Goal: Information Seeking & Learning: Find specific fact

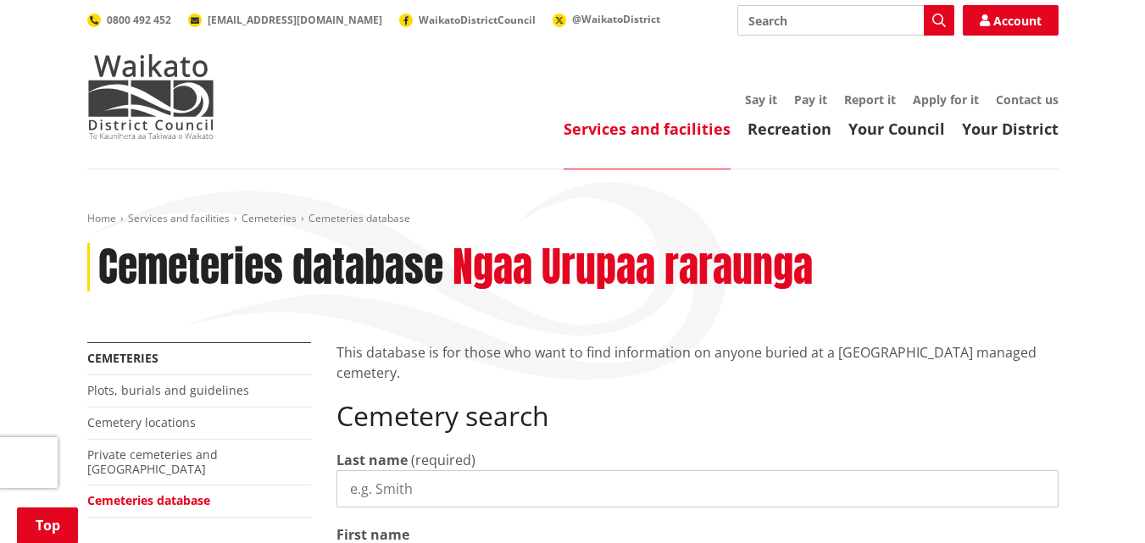
click at [416, 470] on input "Last name" at bounding box center [697, 488] width 722 height 37
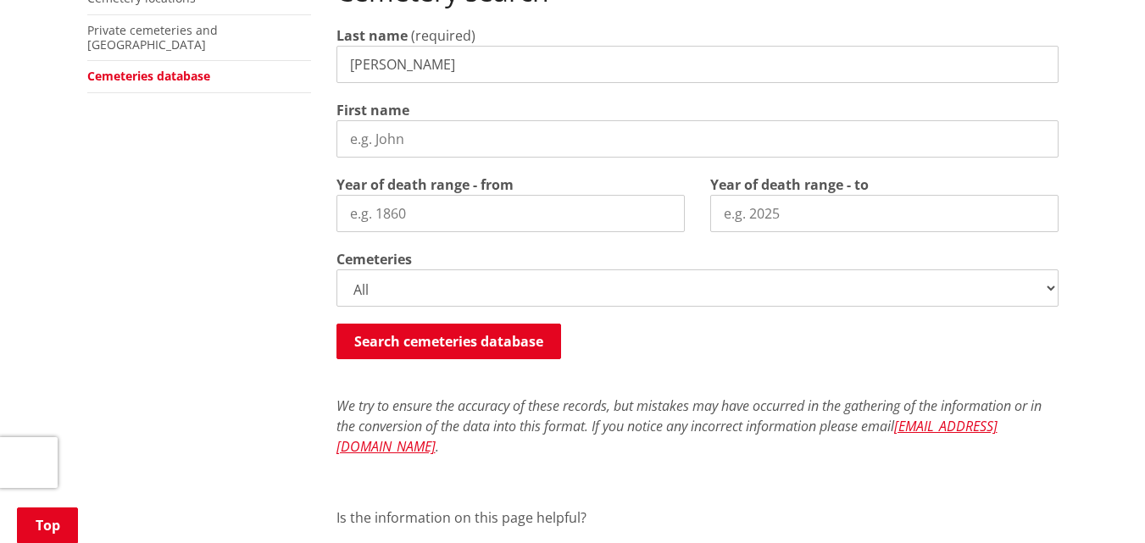
type input "[PERSON_NAME]"
click at [362, 138] on input "First name" at bounding box center [697, 138] width 722 height 37
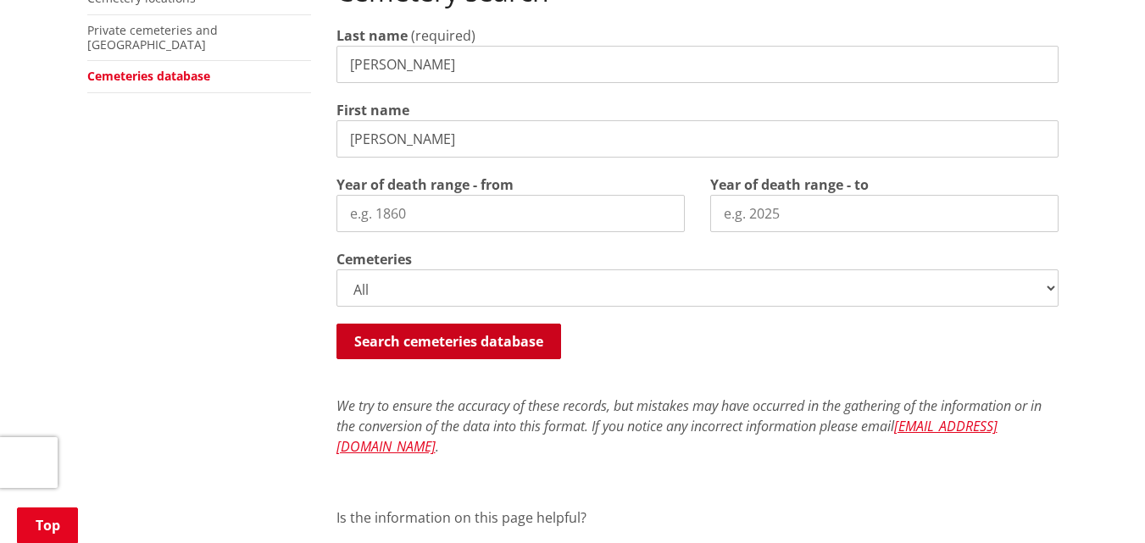
type input "[PERSON_NAME]"
click at [437, 338] on button "Search cemeteries database" at bounding box center [448, 342] width 225 height 36
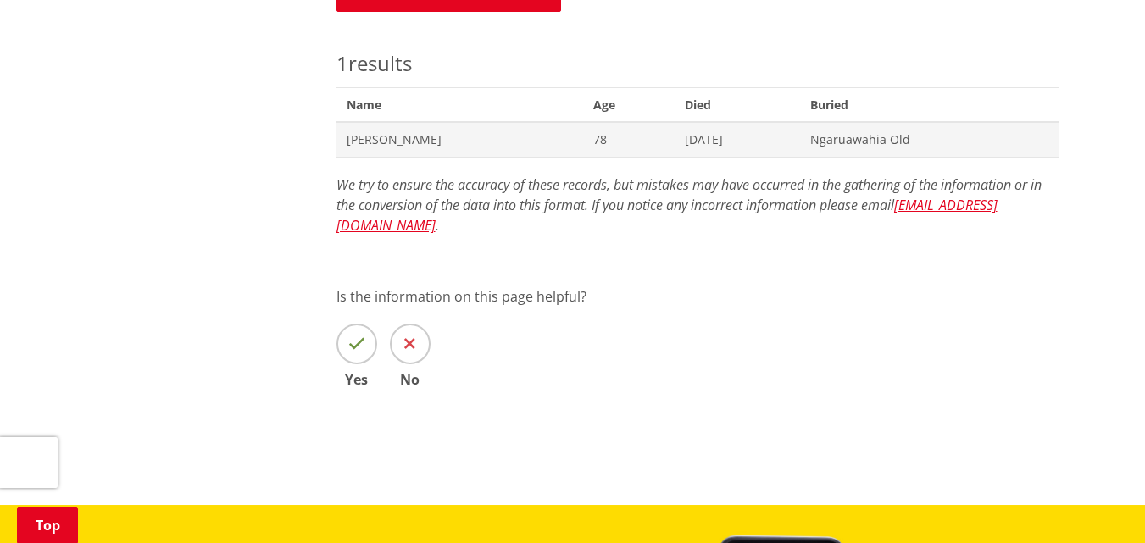
scroll to position [752, 0]
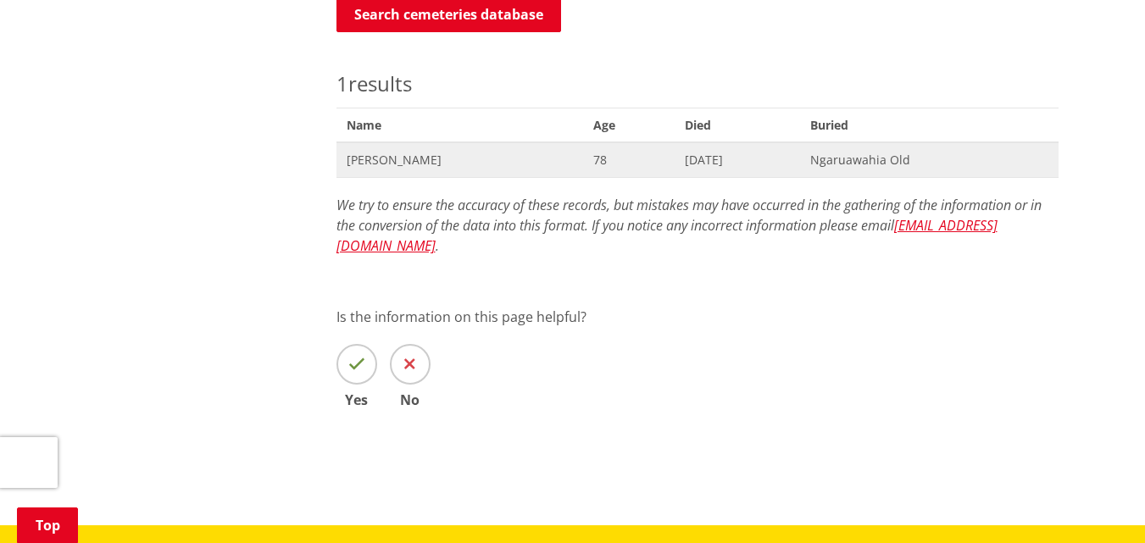
click at [365, 158] on span "[PERSON_NAME]" at bounding box center [460, 160] width 227 height 17
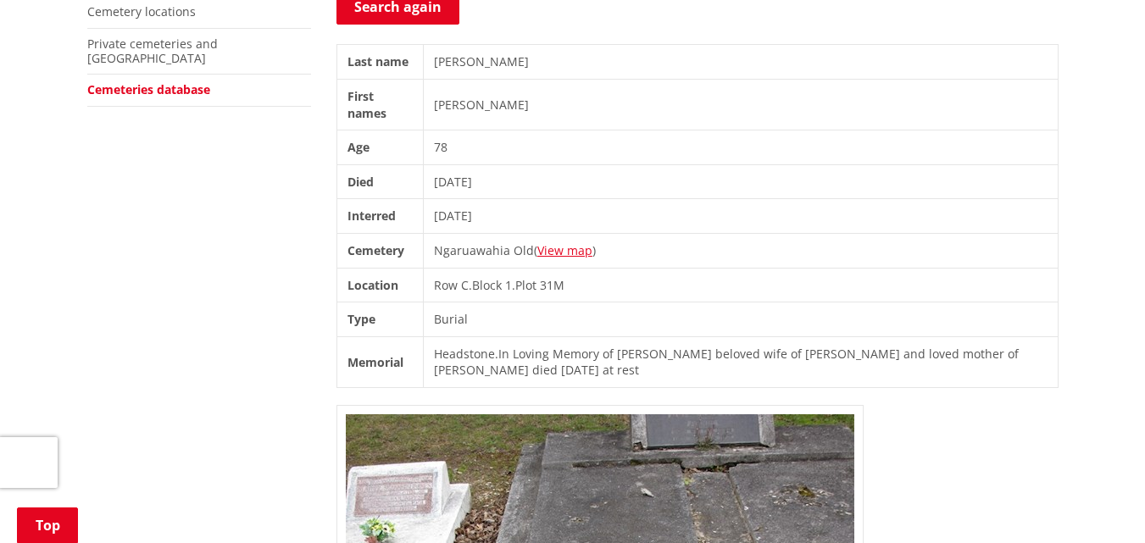
scroll to position [410, 0]
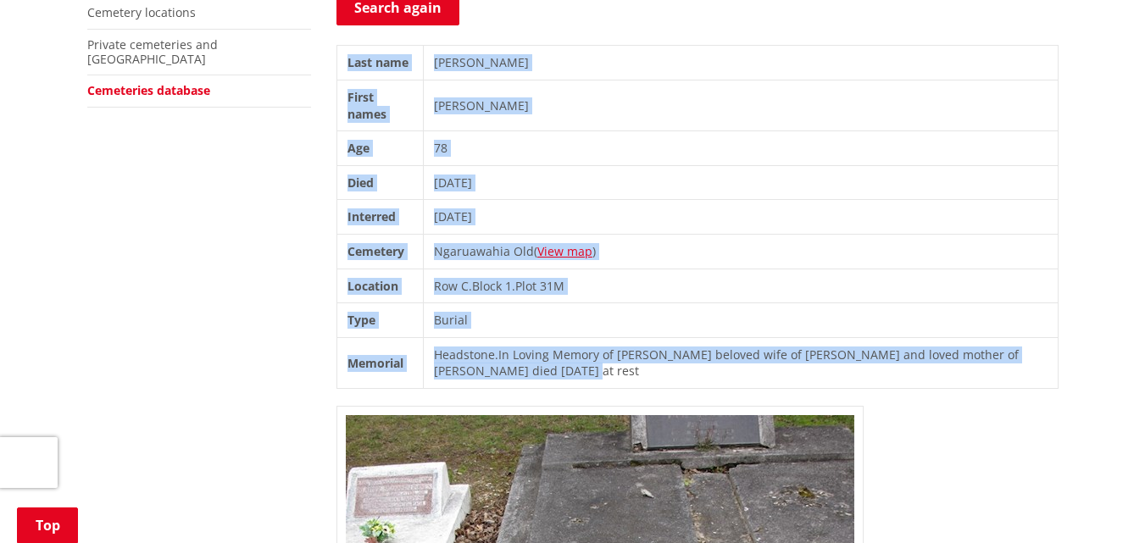
drag, startPoint x: 342, startPoint y: 64, endPoint x: 637, endPoint y: 371, distance: 426.7
click at [637, 371] on tbody "Last name Herring First names Carrie Age 78 Died 10/12/1952 Interred 13/12/1952…" at bounding box center [696, 217] width 721 height 343
copy tbody "Last name Herring First names Carrie Age 78 Died 10/12/1952 Interred 13/12/1952…"
